Goal: Task Accomplishment & Management: Manage account settings

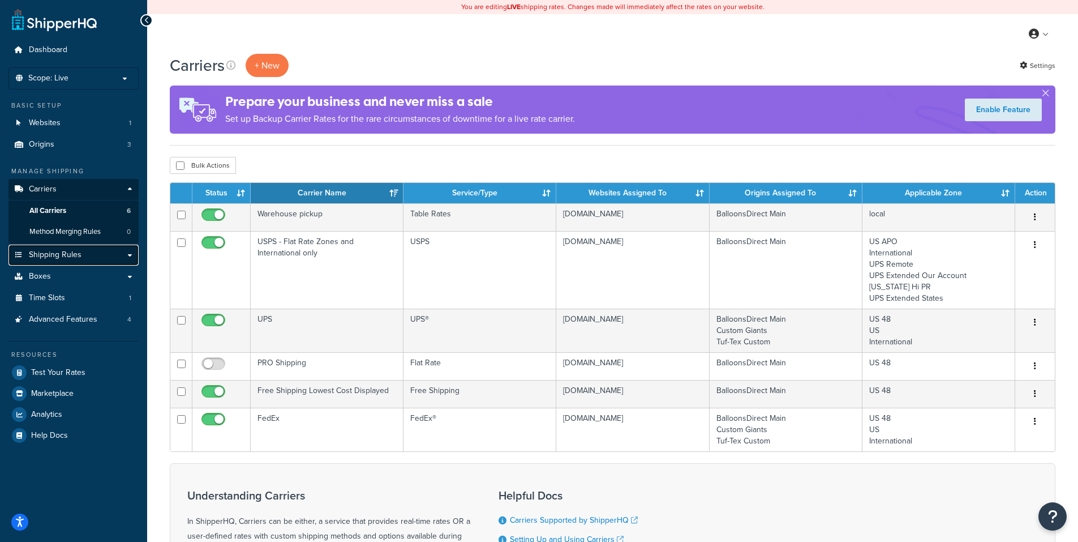
click at [71, 254] on span "Shipping Rules" at bounding box center [55, 255] width 53 height 10
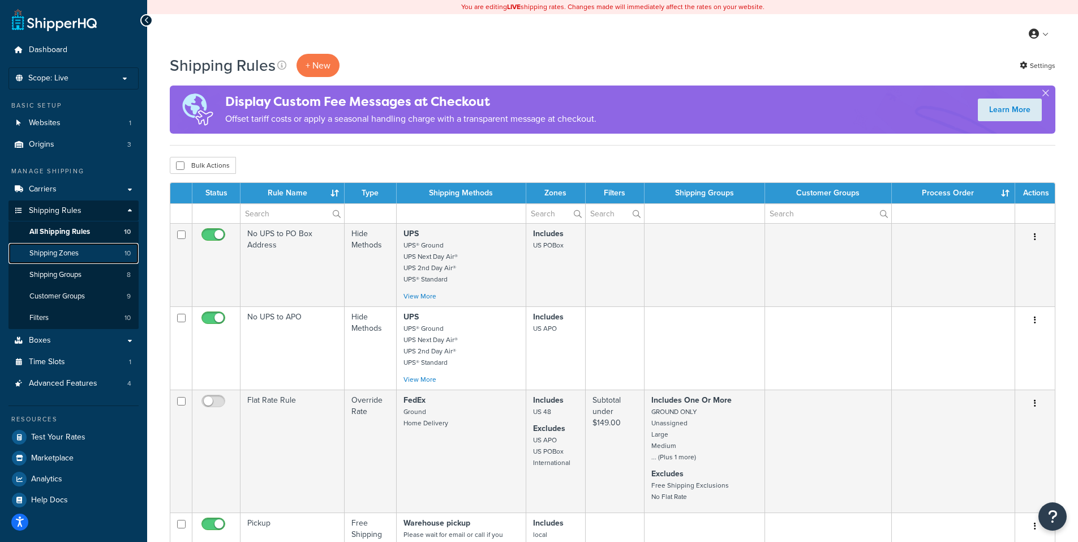
click at [77, 252] on span "Shipping Zones" at bounding box center [53, 253] width 49 height 10
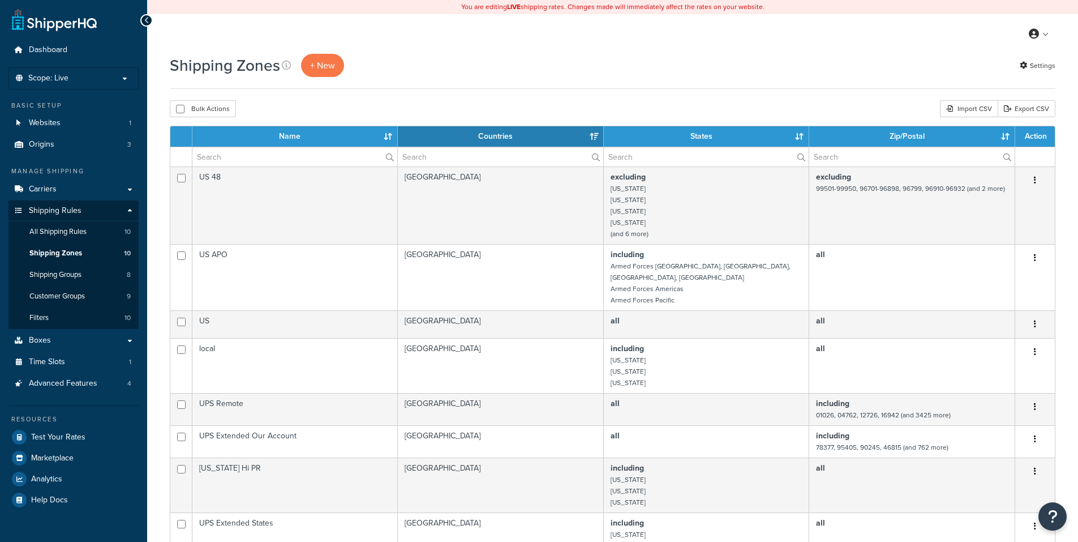
select select "15"
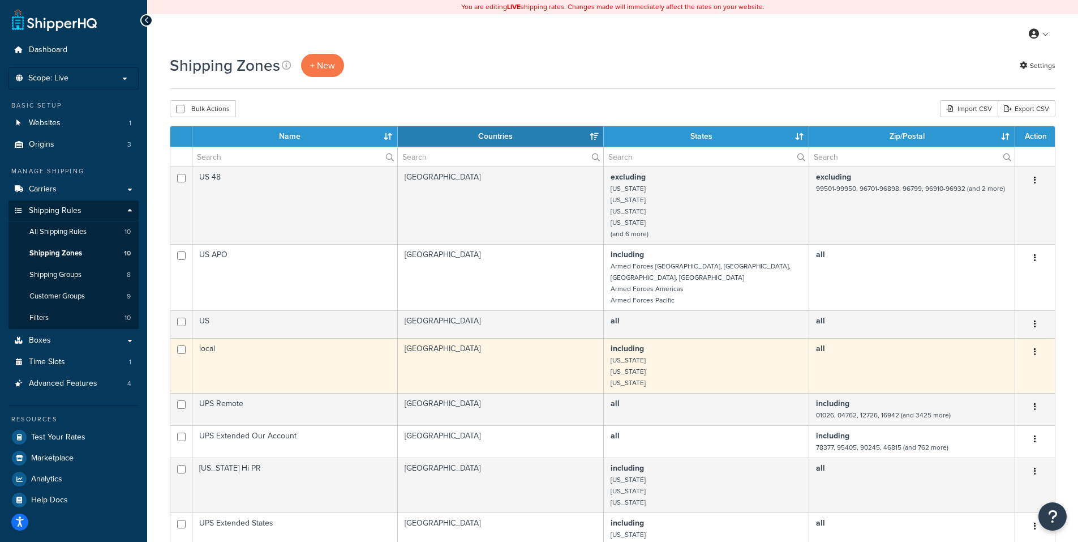
scroll to position [170, 0]
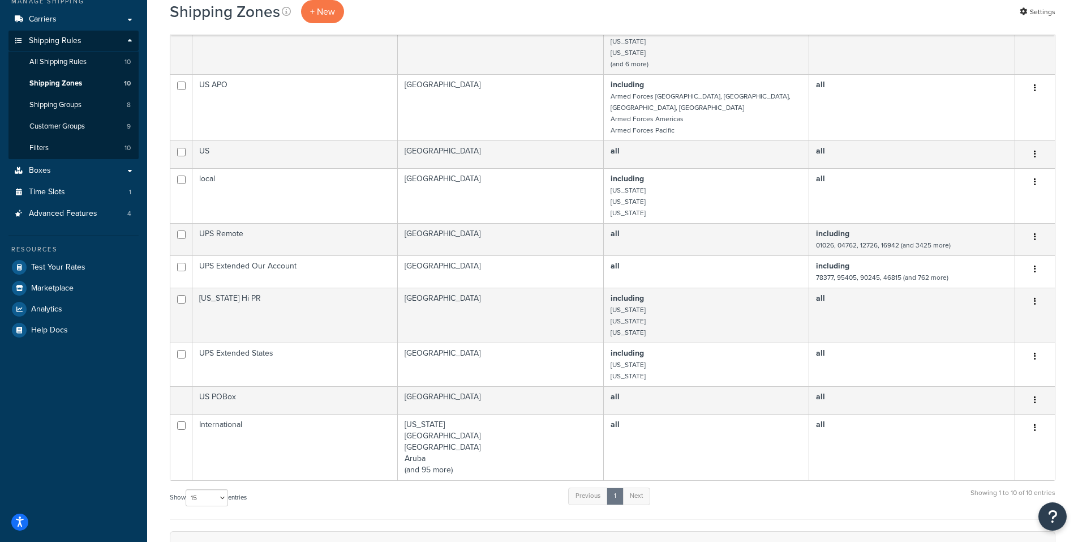
click at [827, 495] on div "Show 10 15 25 50 100 entries Previous 1 Next Showing 1 to 10 of 10 entries" at bounding box center [613, 502] width 886 height 33
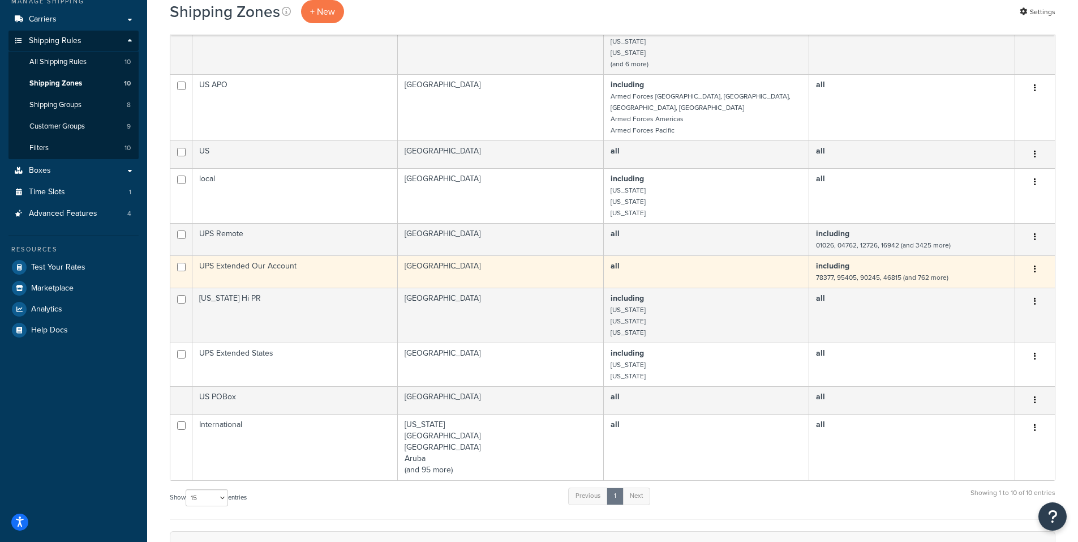
click at [1035, 265] on icon "button" at bounding box center [1035, 269] width 2 height 8
click at [969, 278] on link "Edit" at bounding box center [989, 280] width 89 height 23
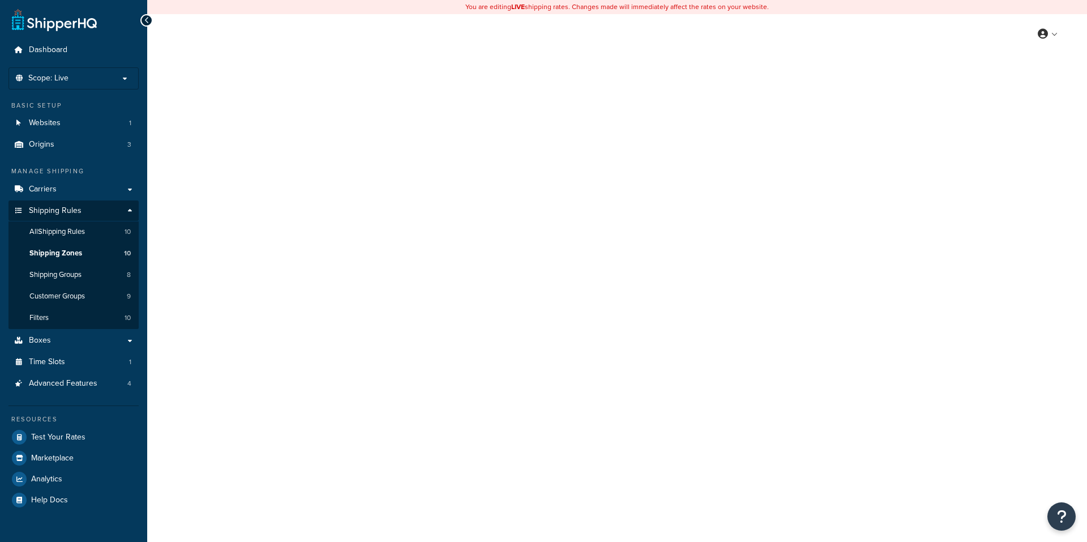
select select "including"
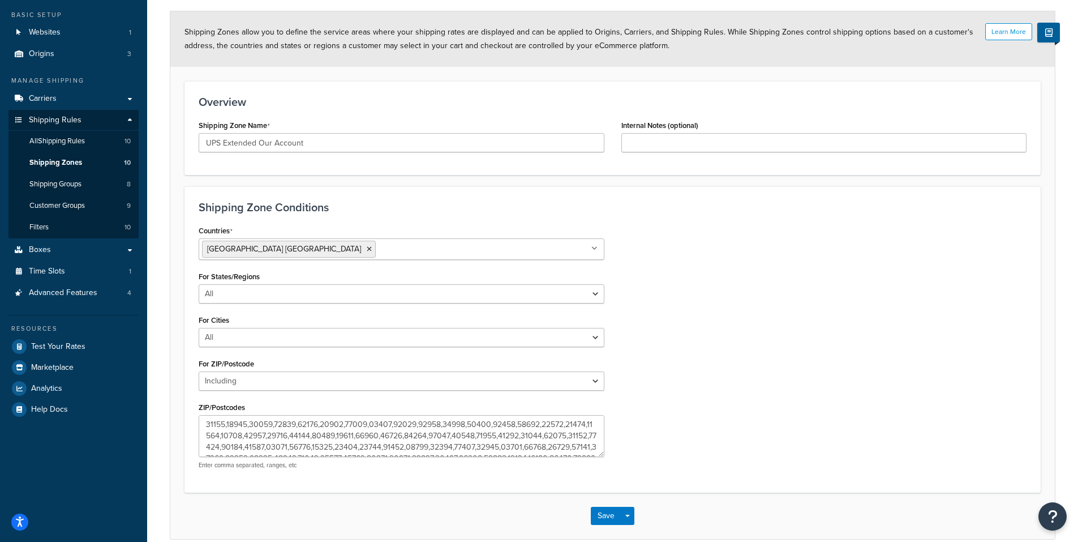
scroll to position [145, 0]
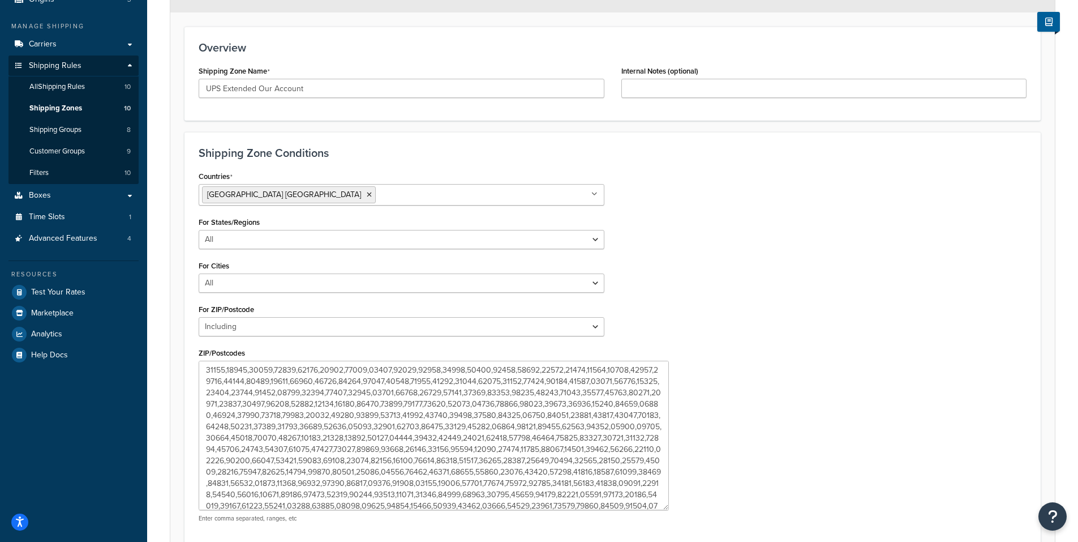
drag, startPoint x: 600, startPoint y: 399, endPoint x: 665, endPoint y: 506, distance: 125.4
click at [665, 506] on textarea "ZIP/Postcodes" at bounding box center [434, 434] width 470 height 149
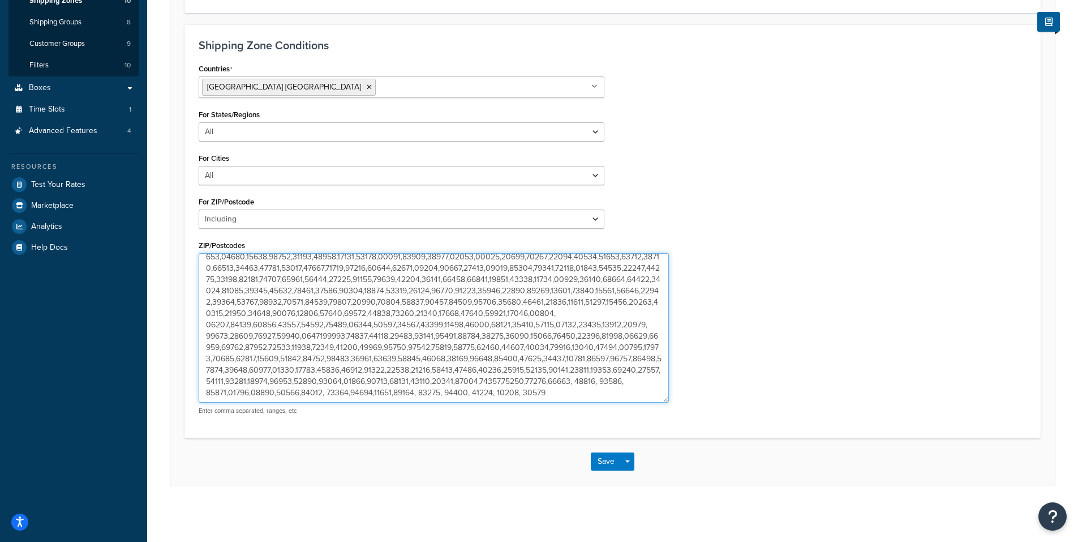
scroll to position [323, 0]
click at [613, 395] on textarea "ZIP/Postcodes" at bounding box center [434, 327] width 470 height 149
type textarea "78377,95405,90245,46815,76426,94928,93245,98387,36863,69045,69025,91737,77371,6…"
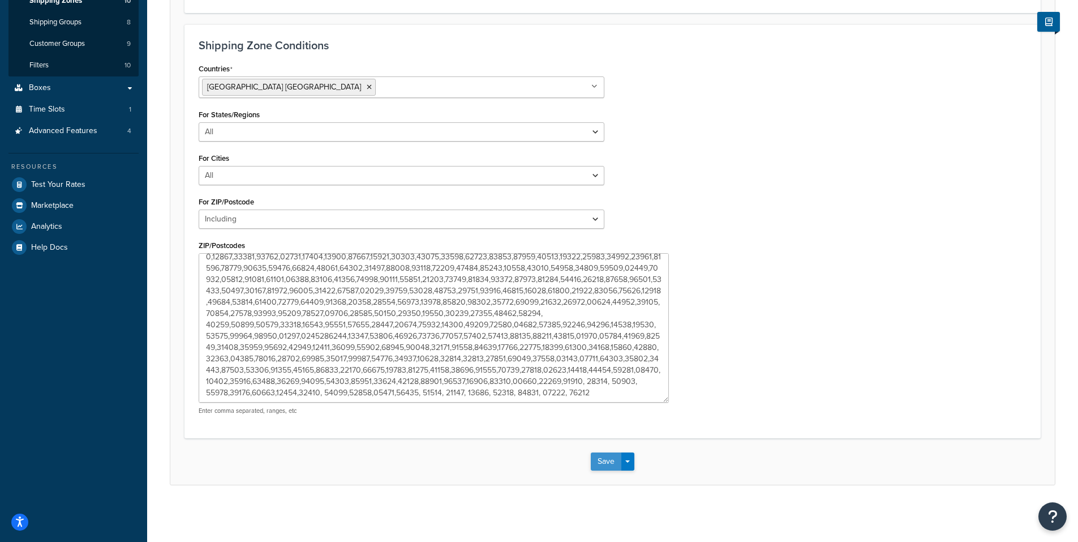
click at [607, 457] on button "Save" at bounding box center [606, 461] width 31 height 18
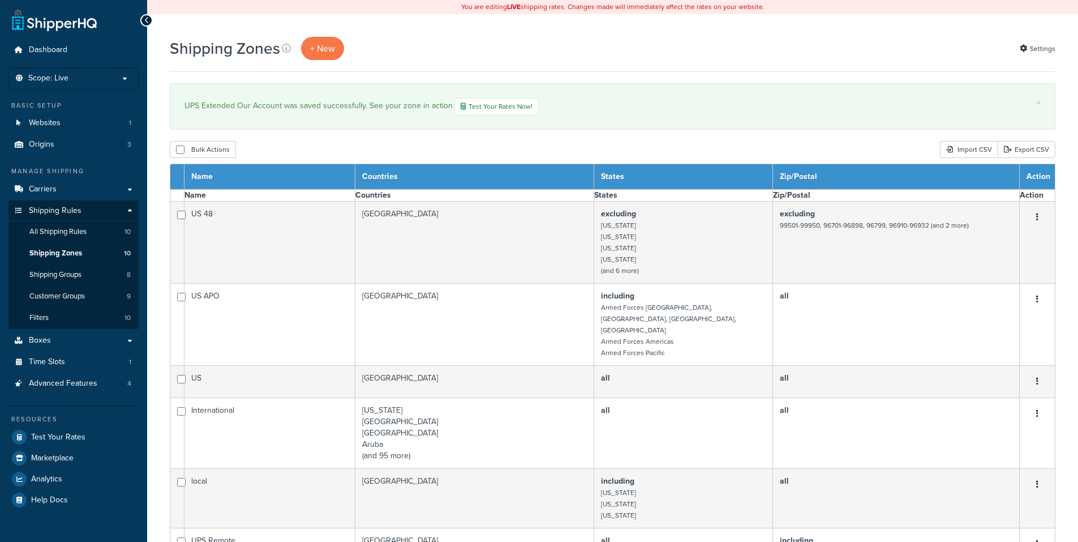
select select "15"
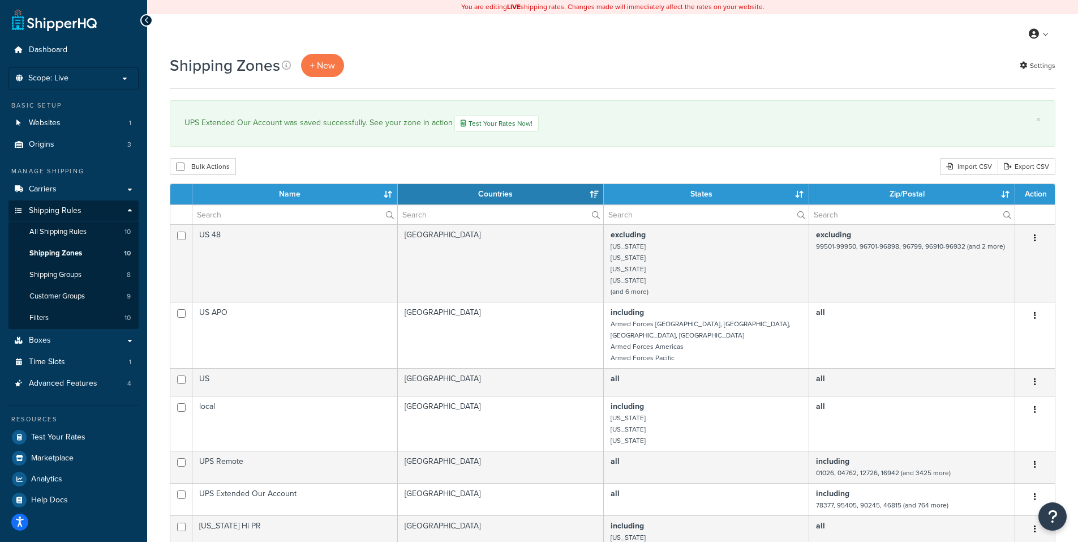
click at [628, 84] on div "Shipping Zones + New Settings" at bounding box center [613, 71] width 886 height 35
